Goal: Information Seeking & Learning: Learn about a topic

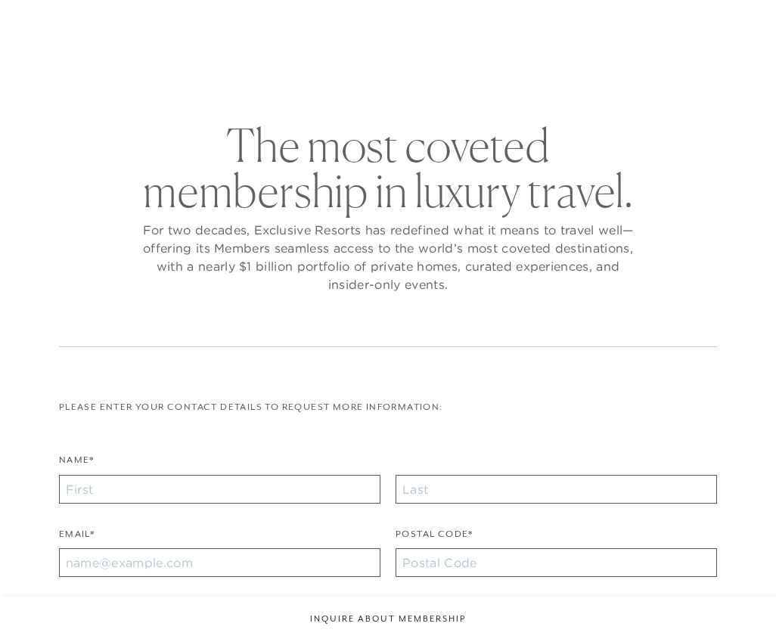
checkbox input "false"
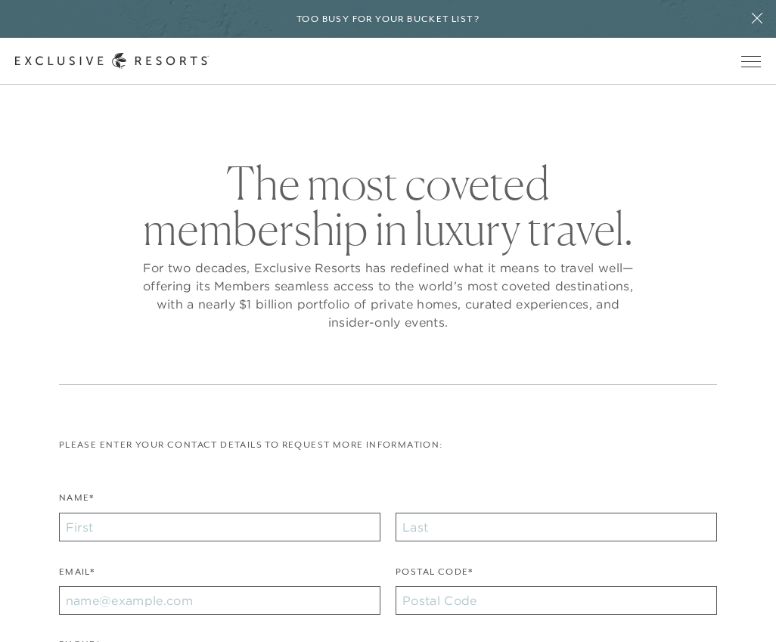
click at [750, 63] on span "Open navigation" at bounding box center [751, 61] width 20 height 11
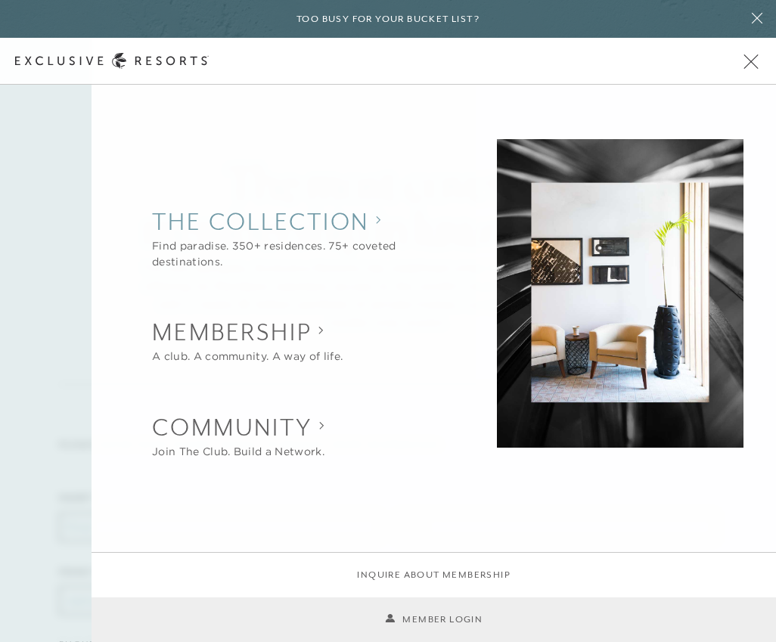
click at [334, 229] on collection "The Collection" at bounding box center [300, 221] width 297 height 33
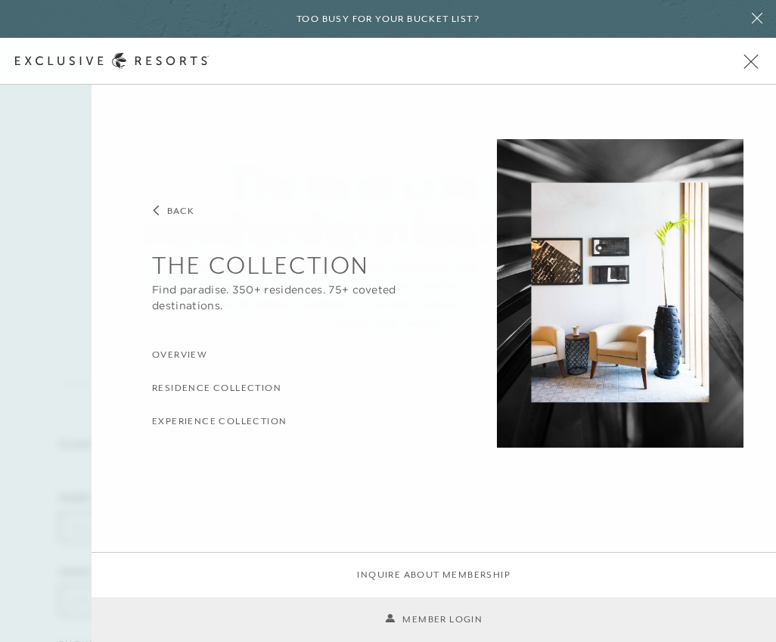
click at [257, 387] on h3 "Residence Collection" at bounding box center [216, 388] width 129 height 14
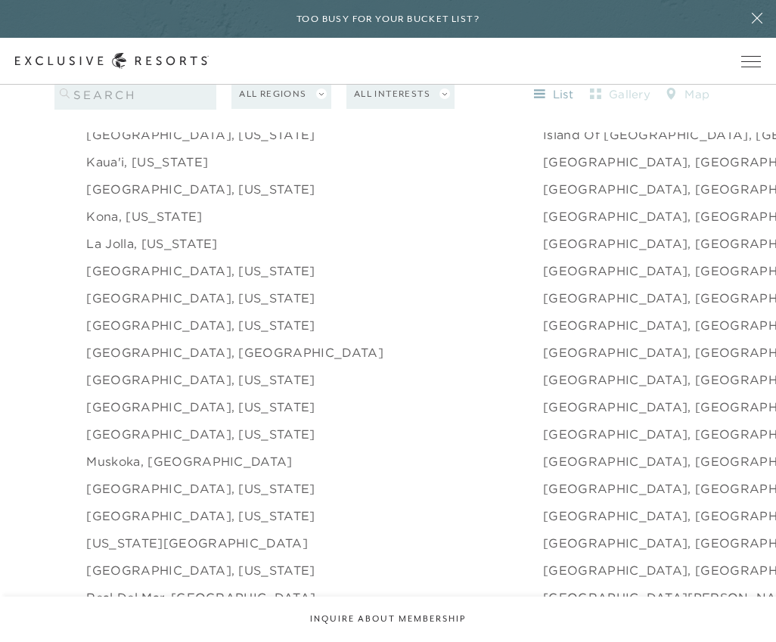
scroll to position [1948, 0]
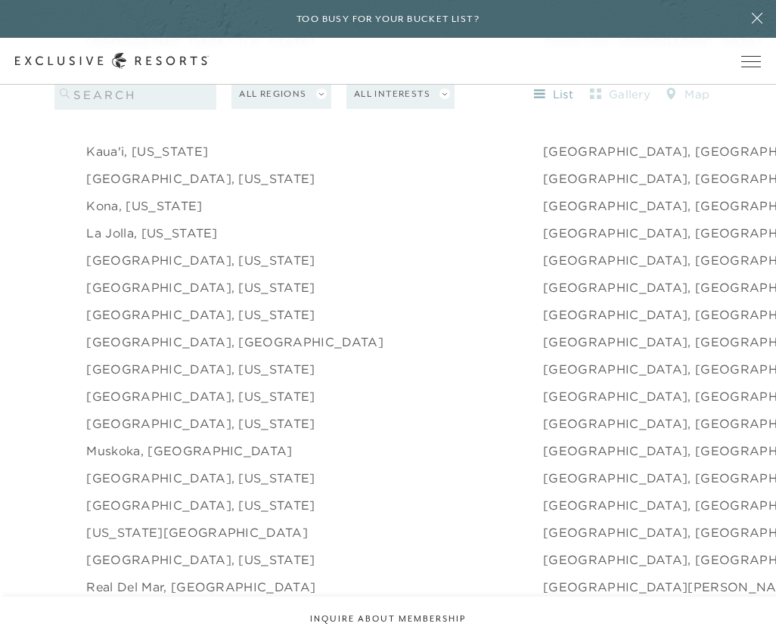
click at [167, 160] on link "Kaua'i, [US_STATE]" at bounding box center [147, 151] width 122 height 18
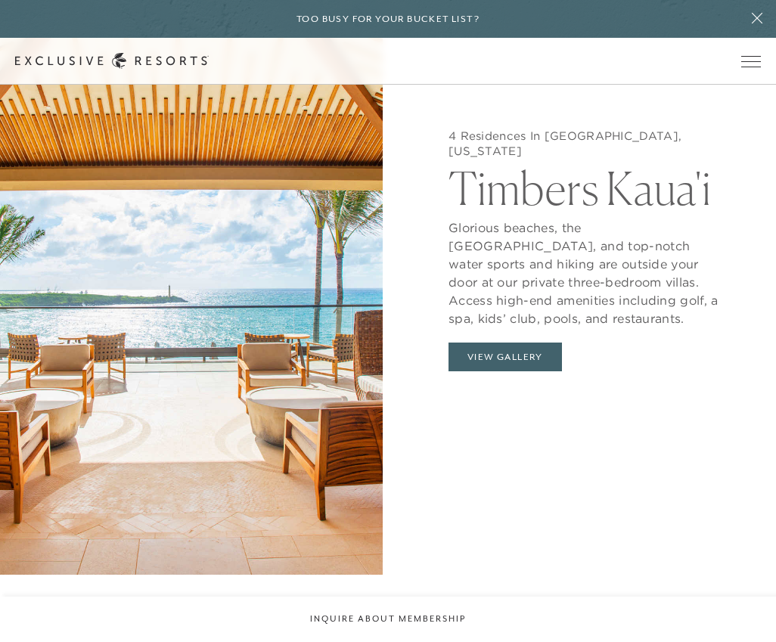
scroll to position [1455, 0]
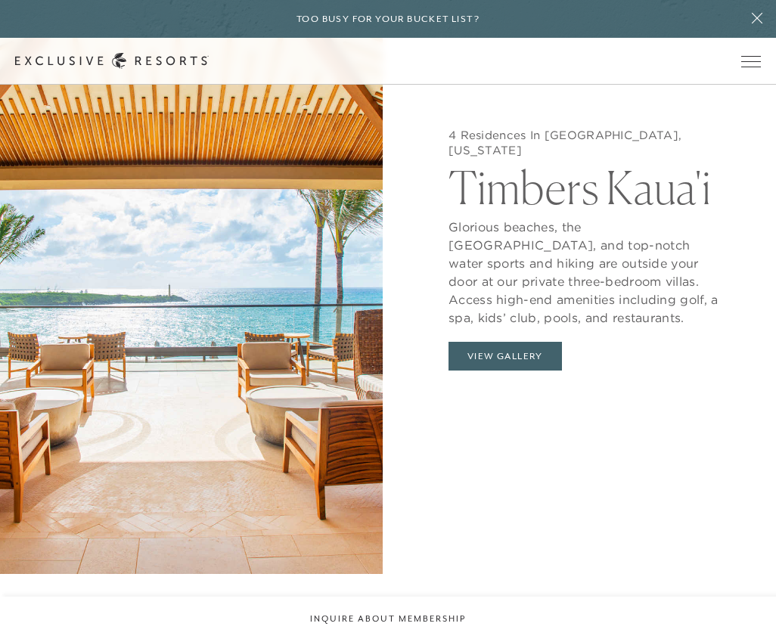
click at [531, 371] on button "View Gallery" at bounding box center [505, 356] width 113 height 29
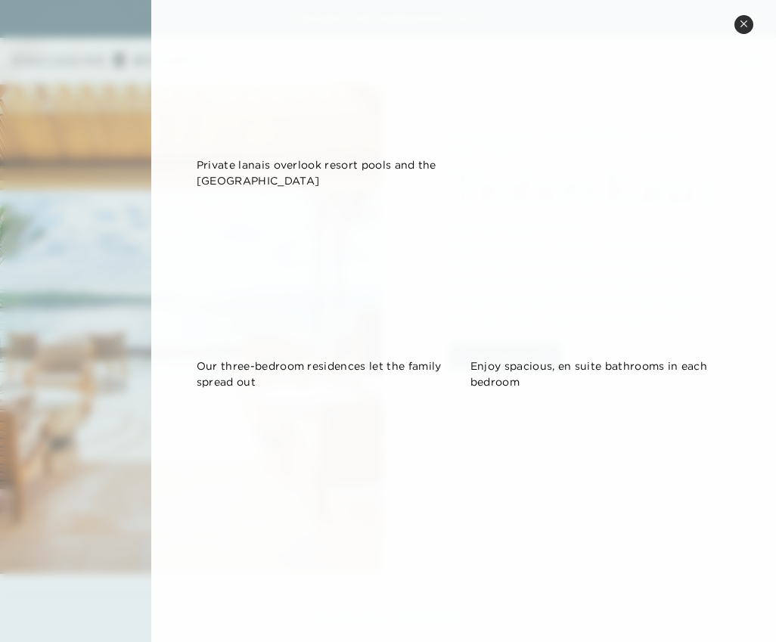
scroll to position [234, 0]
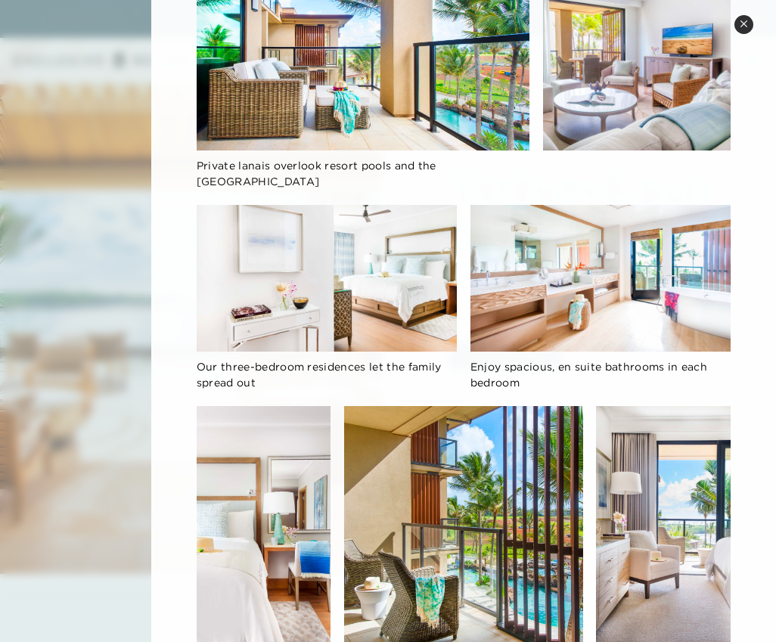
click at [741, 22] on icon at bounding box center [744, 24] width 8 height 8
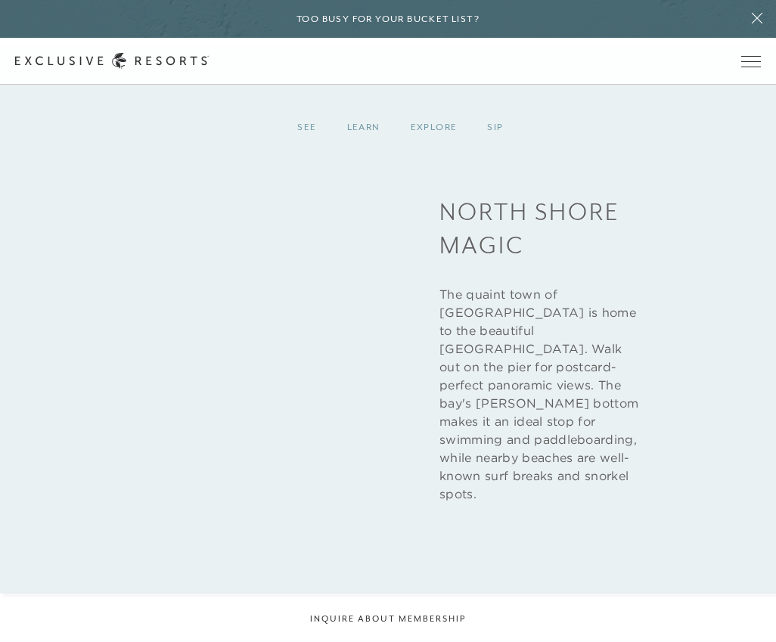
scroll to position [2096, 0]
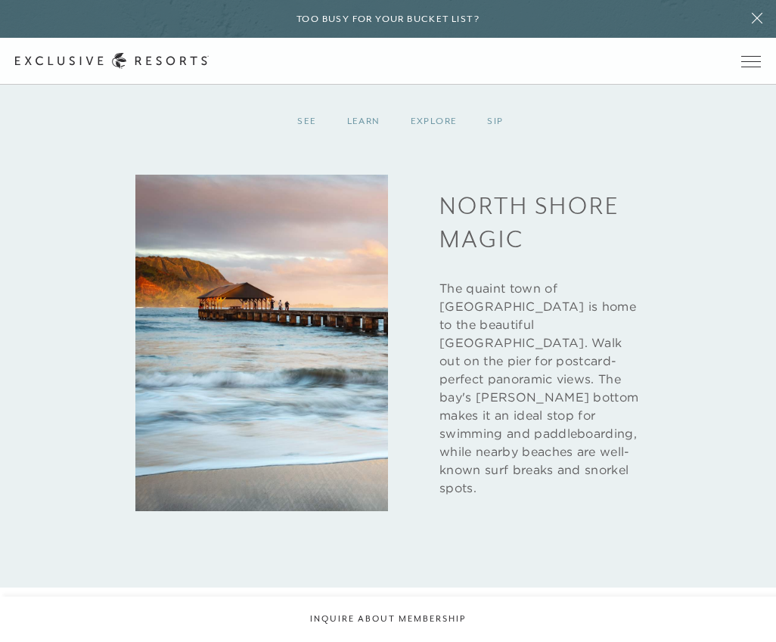
click at [374, 144] on div "Learn" at bounding box center [364, 121] width 64 height 45
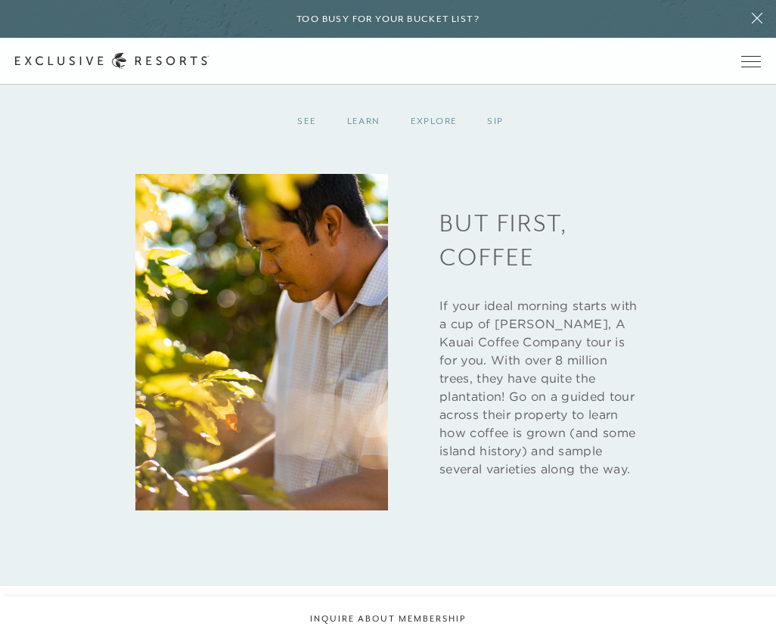
click at [461, 144] on div "Explore" at bounding box center [434, 121] width 77 height 45
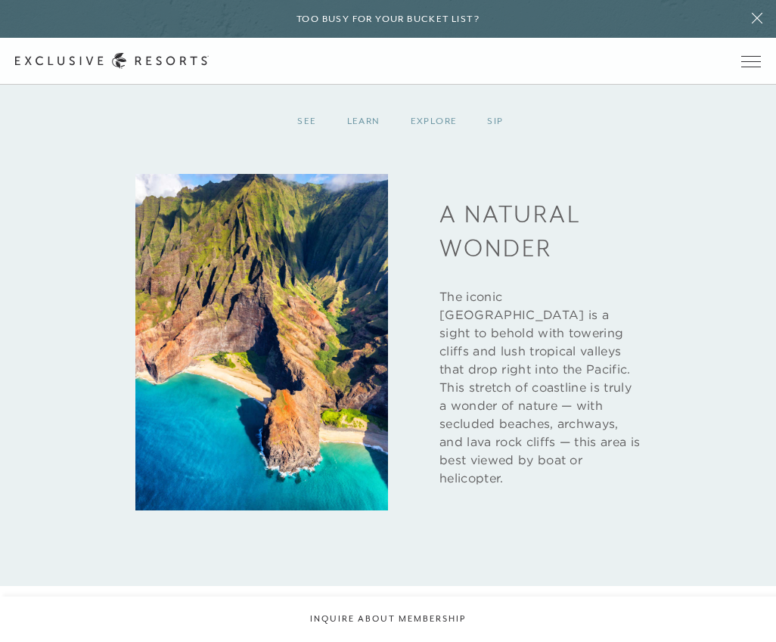
click at [505, 144] on div "Sip" at bounding box center [495, 121] width 46 height 45
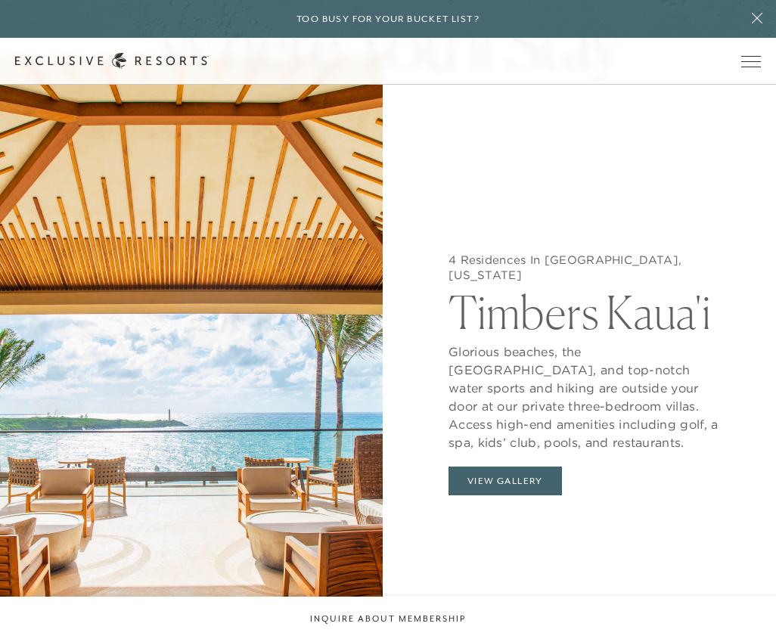
scroll to position [1329, 0]
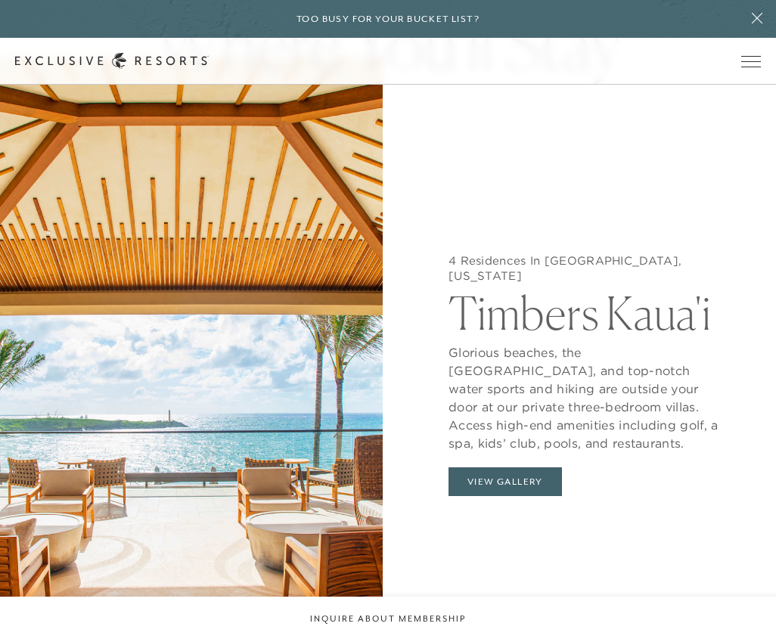
click at [534, 496] on button "View Gallery" at bounding box center [505, 481] width 113 height 29
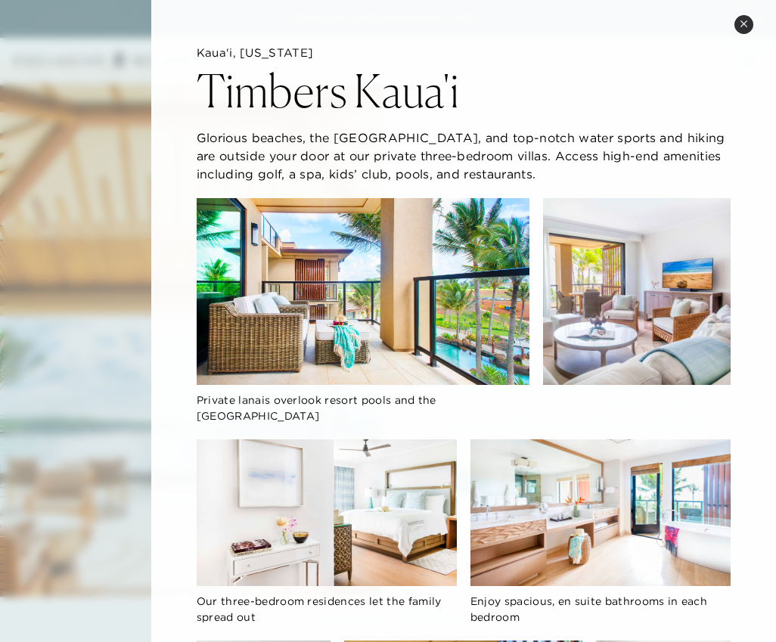
click at [750, 17] on button "Close quickview" at bounding box center [743, 24] width 19 height 19
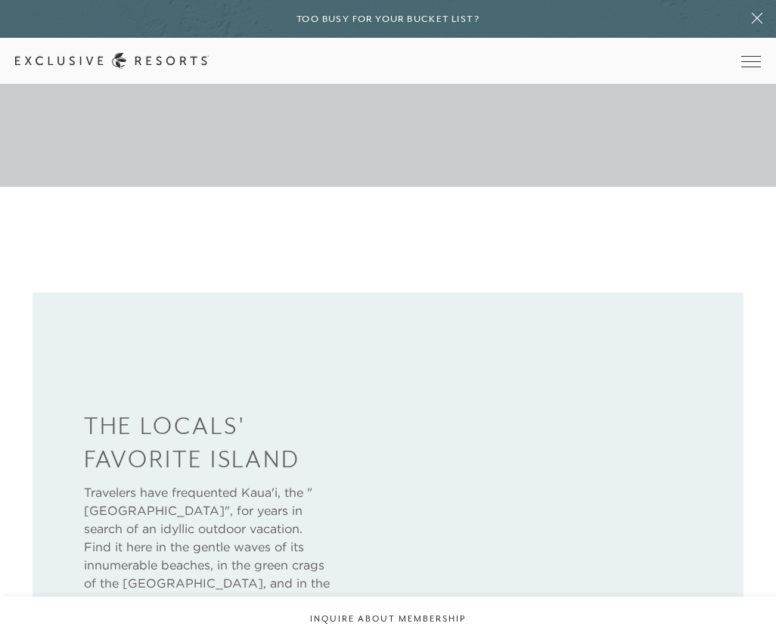
scroll to position [454, 0]
